Goal: Complete application form

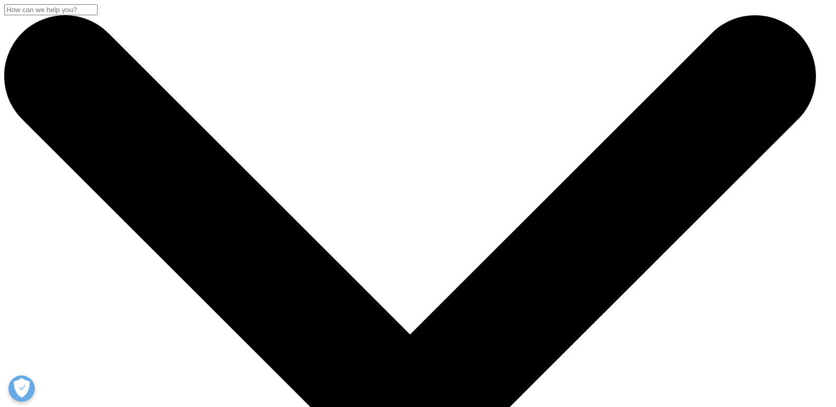
type input "[PERSON_NAME]"
type input "Wiki Thinkers"
type input "[EMAIL_ADDRESS][DOMAIN_NAME]"
type input "8149805065"
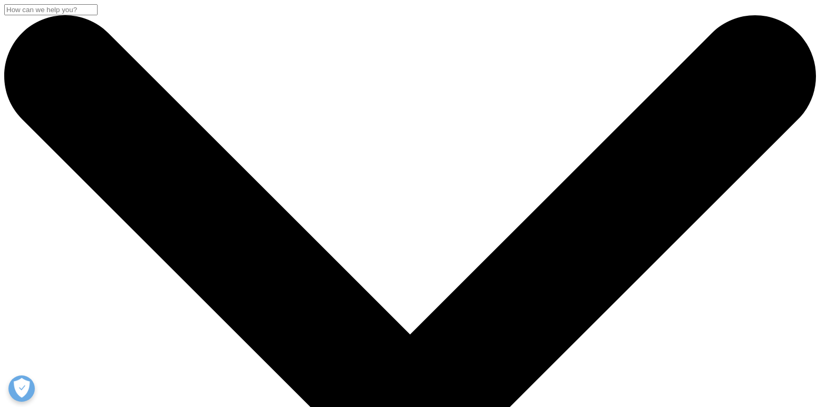
select select "[GEOGRAPHIC_DATA]"
type input "sales agent"
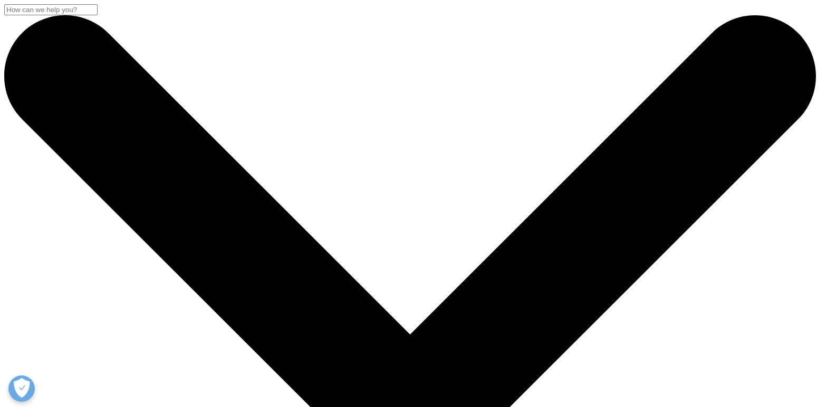
drag, startPoint x: 324, startPoint y: 168, endPoint x: 326, endPoint y: 180, distance: 12.8
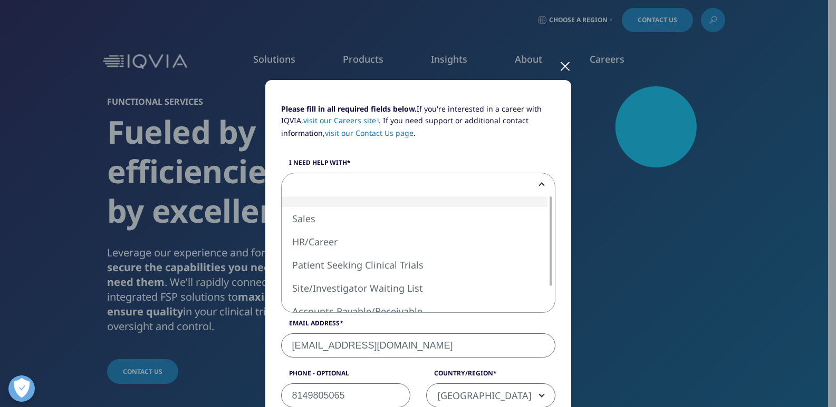
click at [341, 174] on span at bounding box center [417, 185] width 273 height 24
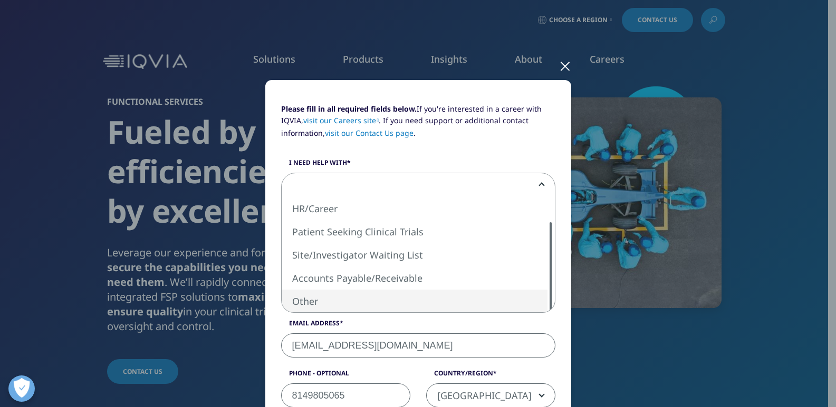
select select "Other"
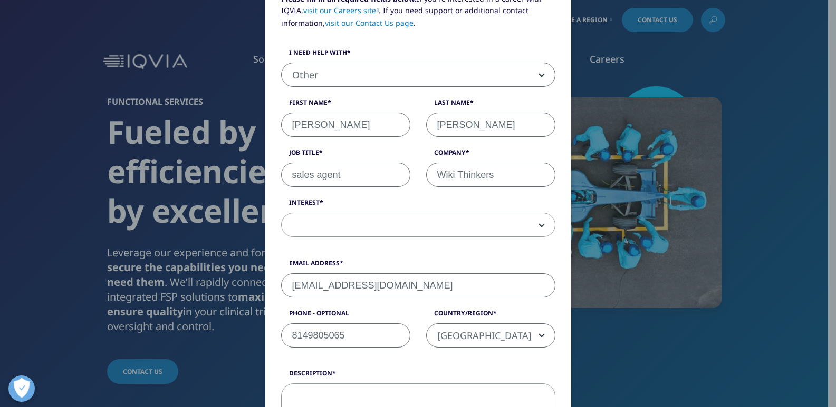
scroll to position [159, 0]
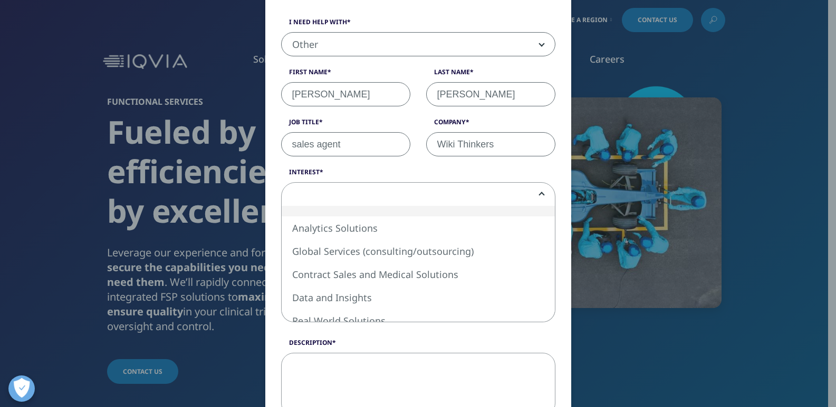
click at [348, 200] on span at bounding box center [417, 195] width 273 height 24
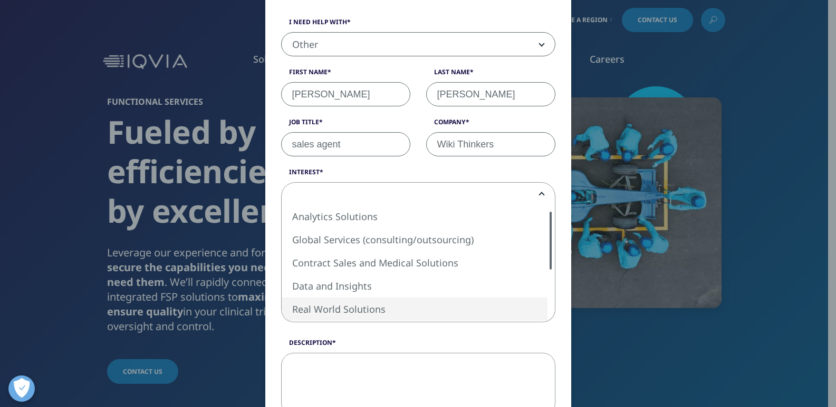
select select "Data and Insights"
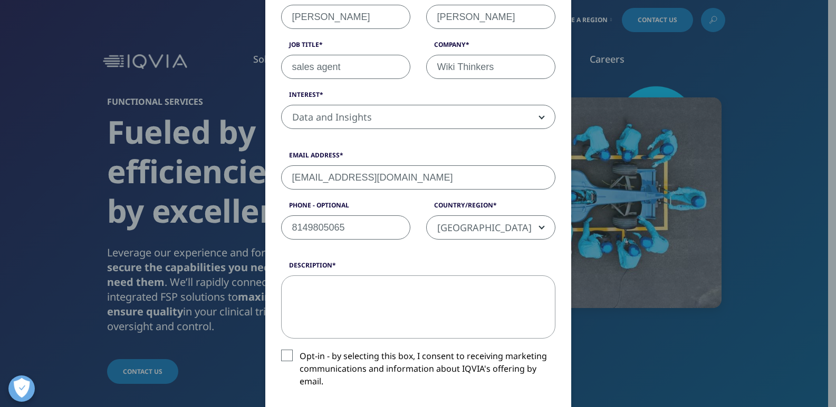
scroll to position [299, 0]
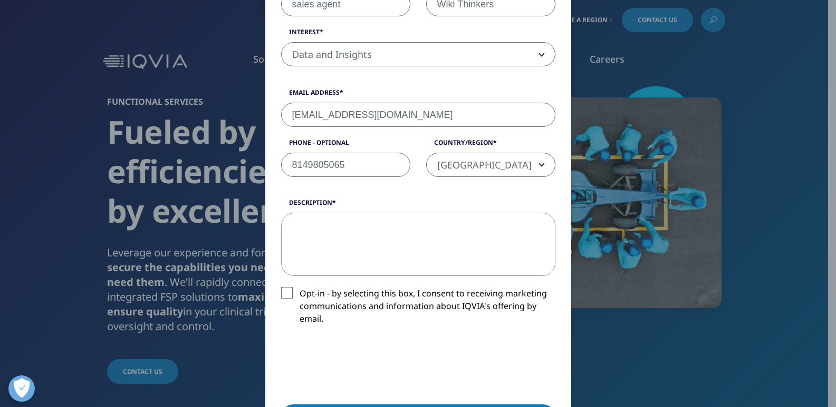
click at [413, 290] on label "Opt-in - by selecting this box, I consent to receiving marketing communications…" at bounding box center [418, 309] width 274 height 44
click at [299, 287] on input "Opt-in - by selecting this box, I consent to receiving marketing communications…" at bounding box center [299, 287] width 0 height 0
click at [429, 242] on textarea "Description" at bounding box center [418, 244] width 274 height 63
click at [363, 294] on label "Opt-in - by selecting this box, I consent to receiving marketing communications…" at bounding box center [418, 309] width 274 height 44
click at [299, 287] on input "Opt-in - by selecting this box, I consent to receiving marketing communications…" at bounding box center [299, 287] width 0 height 0
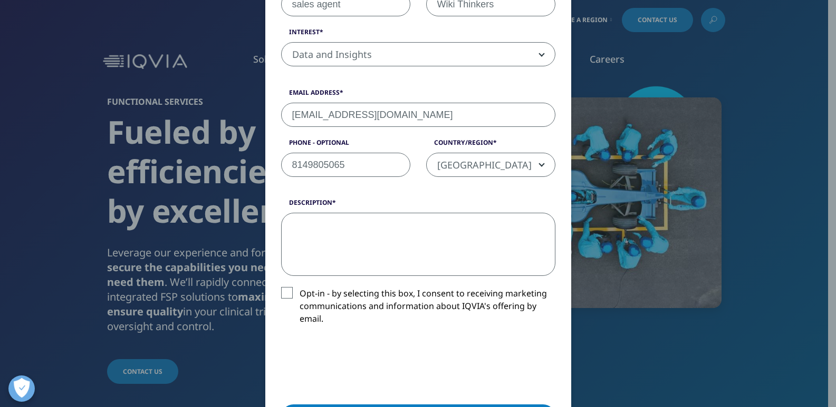
click at [387, 247] on textarea "Description" at bounding box center [418, 244] width 274 height 63
paste textarea "Wikipedia is considered to be the World’s most significant tool for reference m…"
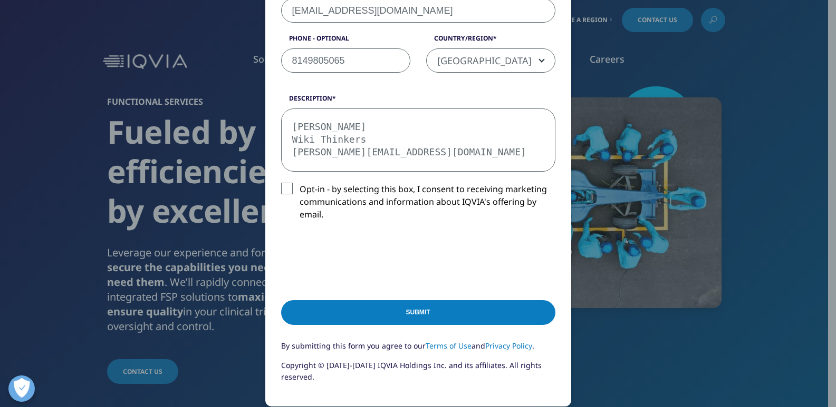
scroll to position [440, 0]
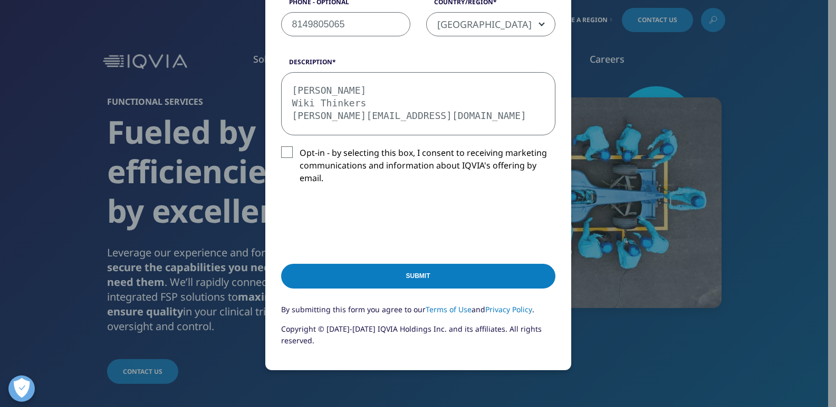
type textarea "Wikipedia is considered to be the World’s most significant tool for reference m…"
drag, startPoint x: 432, startPoint y: 271, endPoint x: 420, endPoint y: 284, distance: 17.2
click at [431, 271] on input "Submit" at bounding box center [418, 276] width 274 height 25
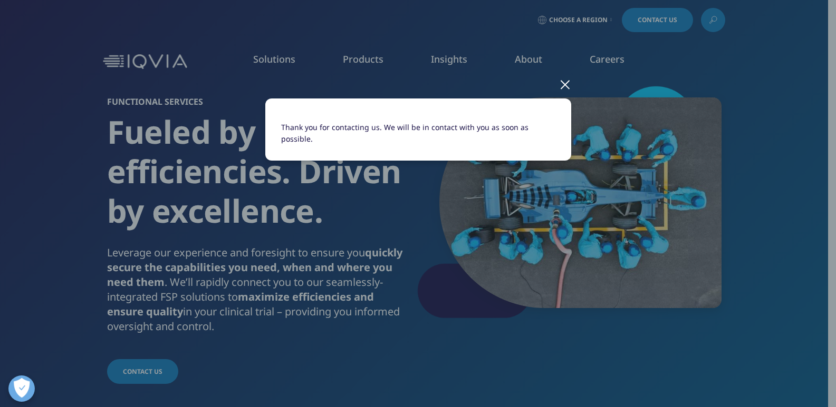
scroll to position [0, 0]
